Goal: Task Accomplishment & Management: Manage account settings

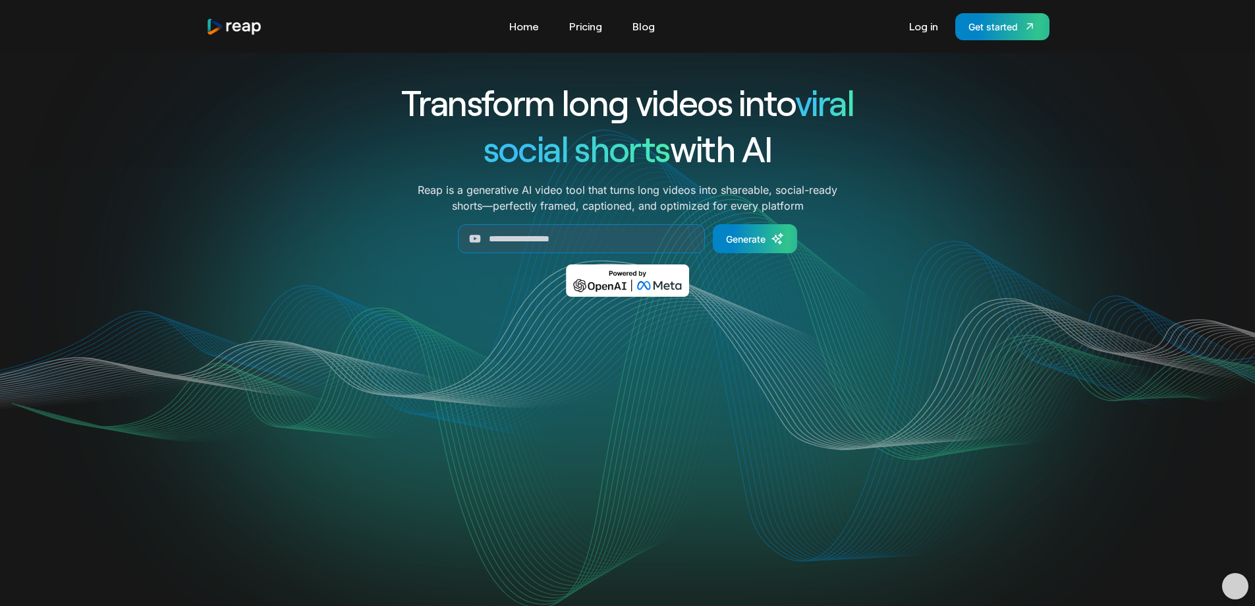
click at [920, 20] on link "Log in" at bounding box center [924, 26] width 42 height 21
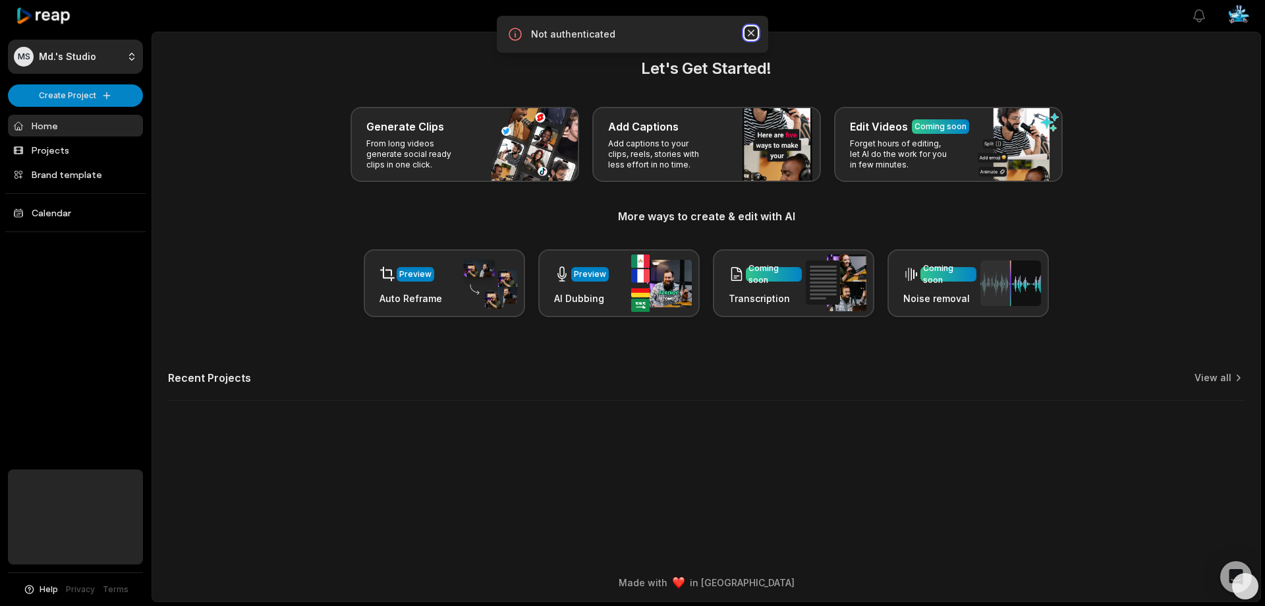
click at [752, 33] on icon "button" at bounding box center [751, 33] width 7 height 7
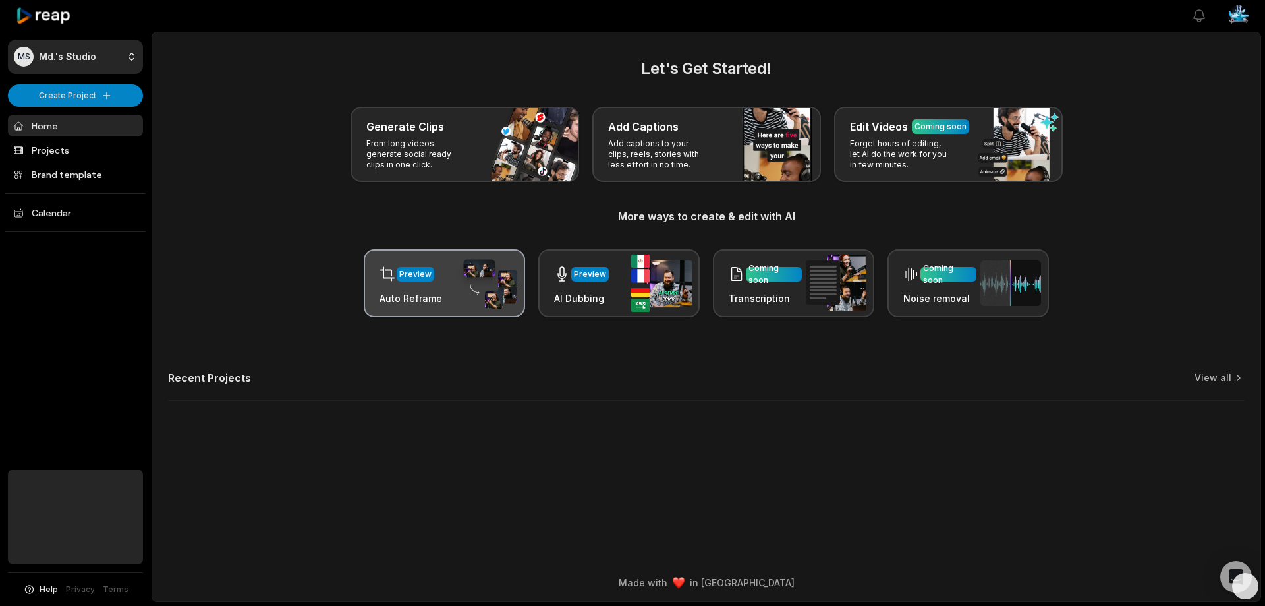
click at [464, 277] on img at bounding box center [487, 283] width 61 height 51
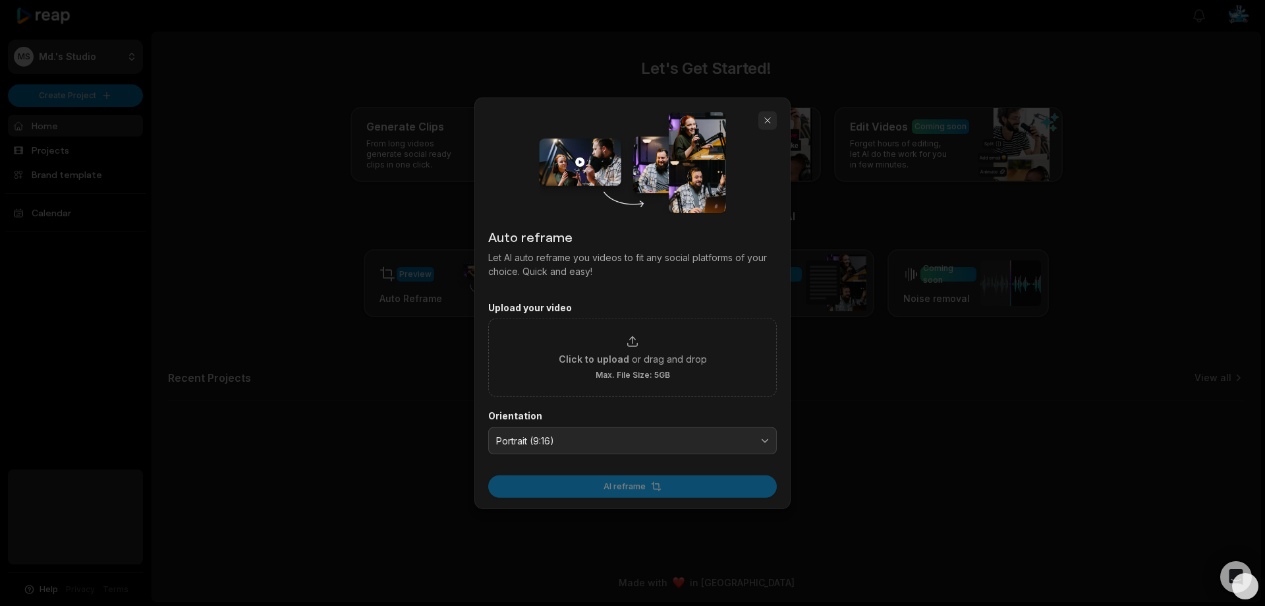
click at [765, 121] on button "button" at bounding box center [767, 120] width 18 height 18
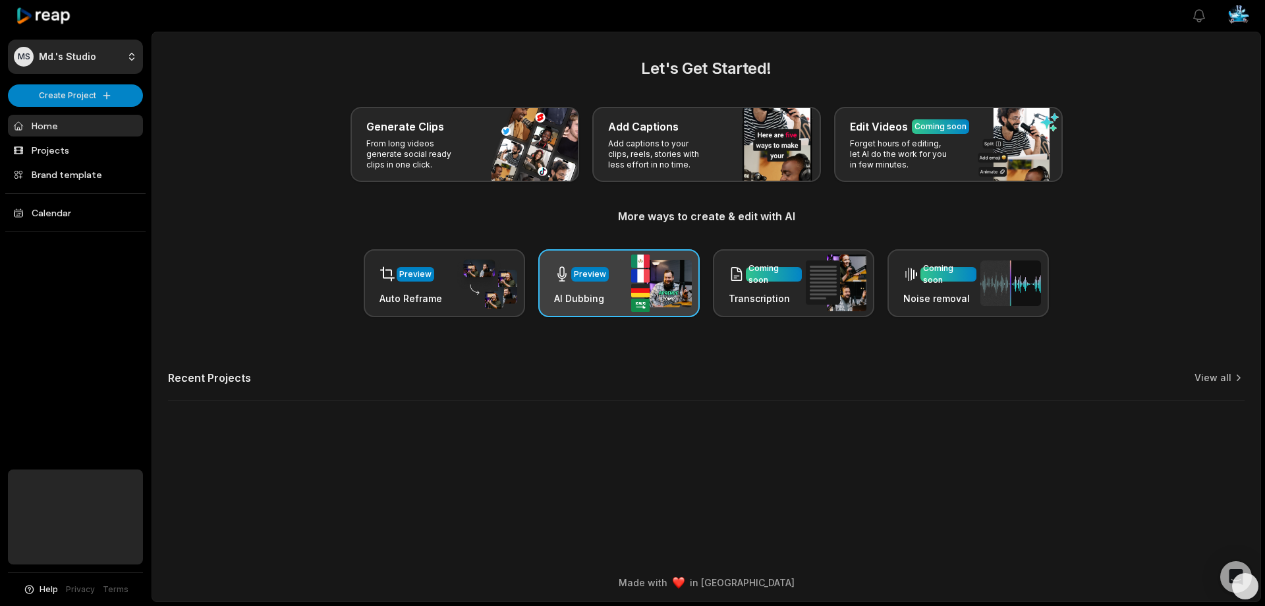
click at [601, 293] on h3 "AI Dubbing" at bounding box center [581, 298] width 55 height 14
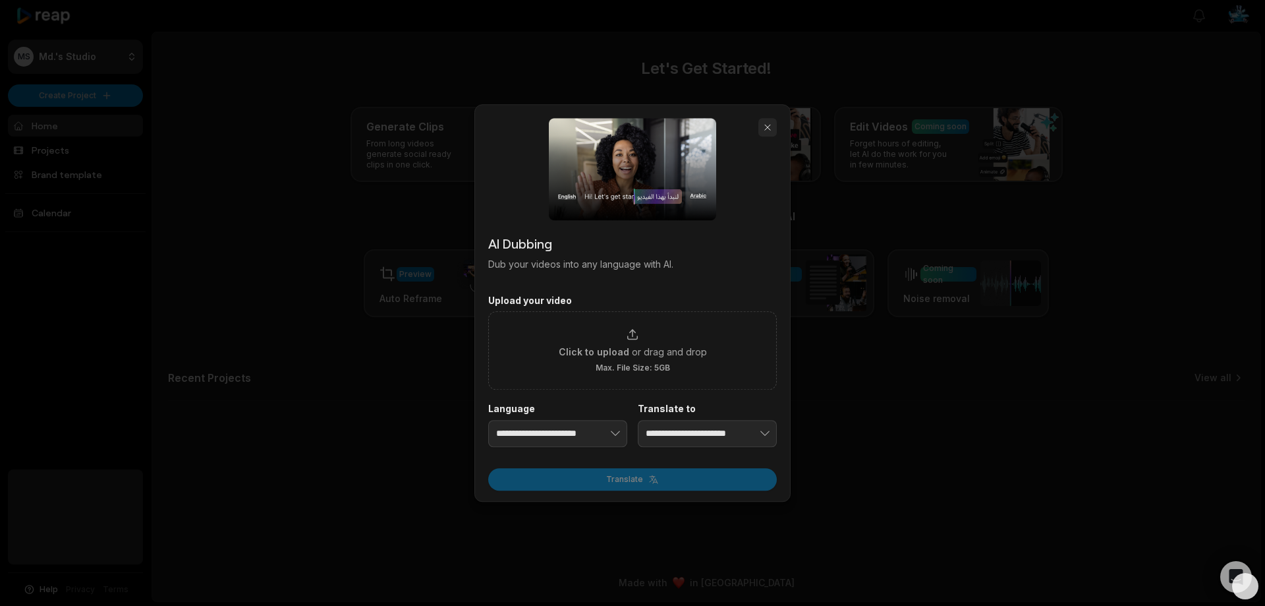
click at [770, 127] on button "button" at bounding box center [767, 127] width 18 height 18
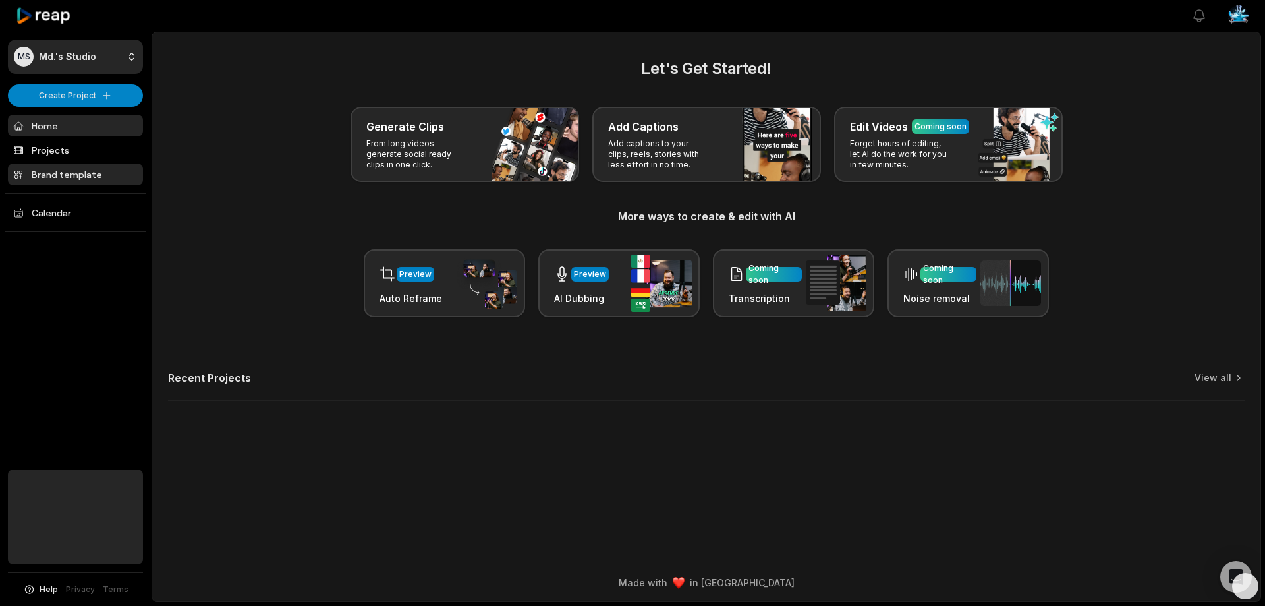
click at [52, 179] on link "Brand template" at bounding box center [75, 174] width 135 height 22
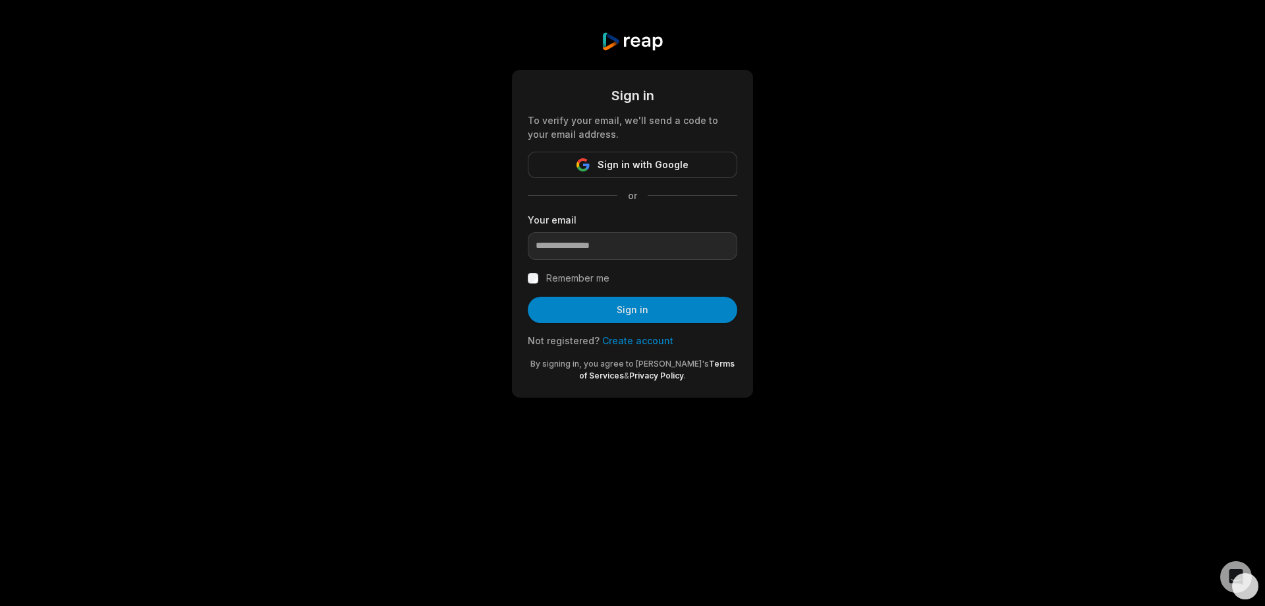
click at [950, 183] on div "Sign in To verify your email, we'll send a code to your email address. Sign in …" at bounding box center [632, 214] width 1265 height 429
click at [748, 32] on icon "button" at bounding box center [751, 32] width 13 height 13
click at [585, 249] on input "email" at bounding box center [633, 246] width 210 height 28
click at [583, 280] on label "Remember me" at bounding box center [577, 278] width 63 height 16
click at [593, 241] on input "email" at bounding box center [633, 246] width 210 height 28
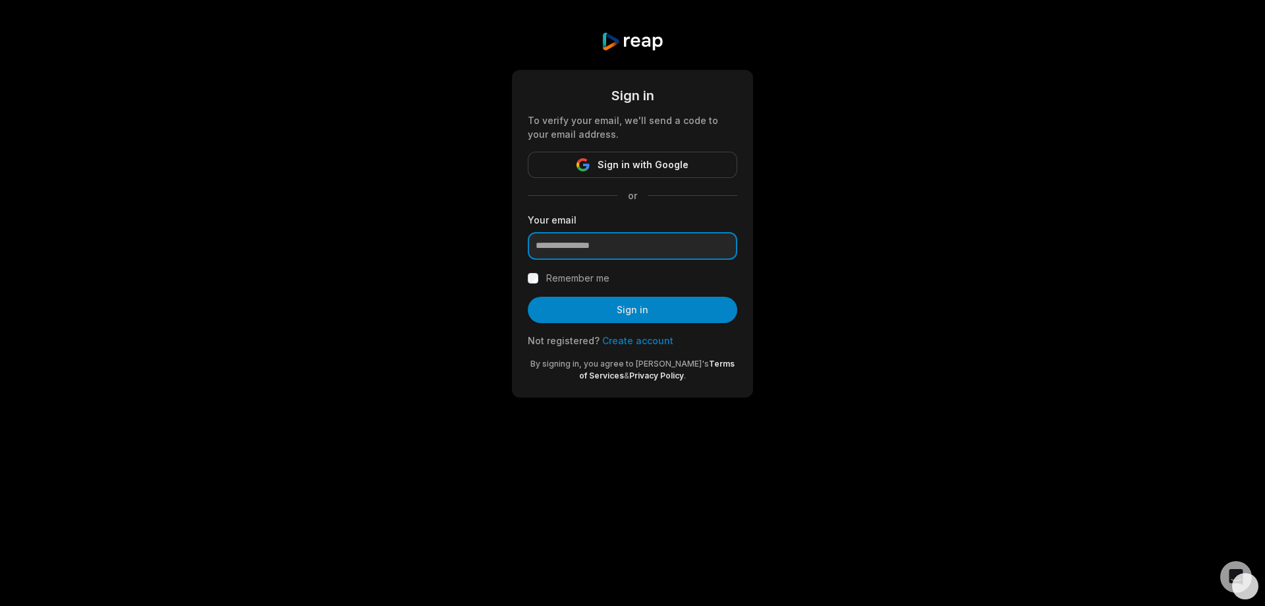
click at [594, 241] on input "email" at bounding box center [633, 246] width 210 height 28
click at [594, 245] on input "email" at bounding box center [633, 246] width 210 height 28
drag, startPoint x: 610, startPoint y: 243, endPoint x: 591, endPoint y: 245, distance: 19.2
click at [591, 245] on input "email" at bounding box center [633, 246] width 210 height 28
